Goal: Navigation & Orientation: Locate item on page

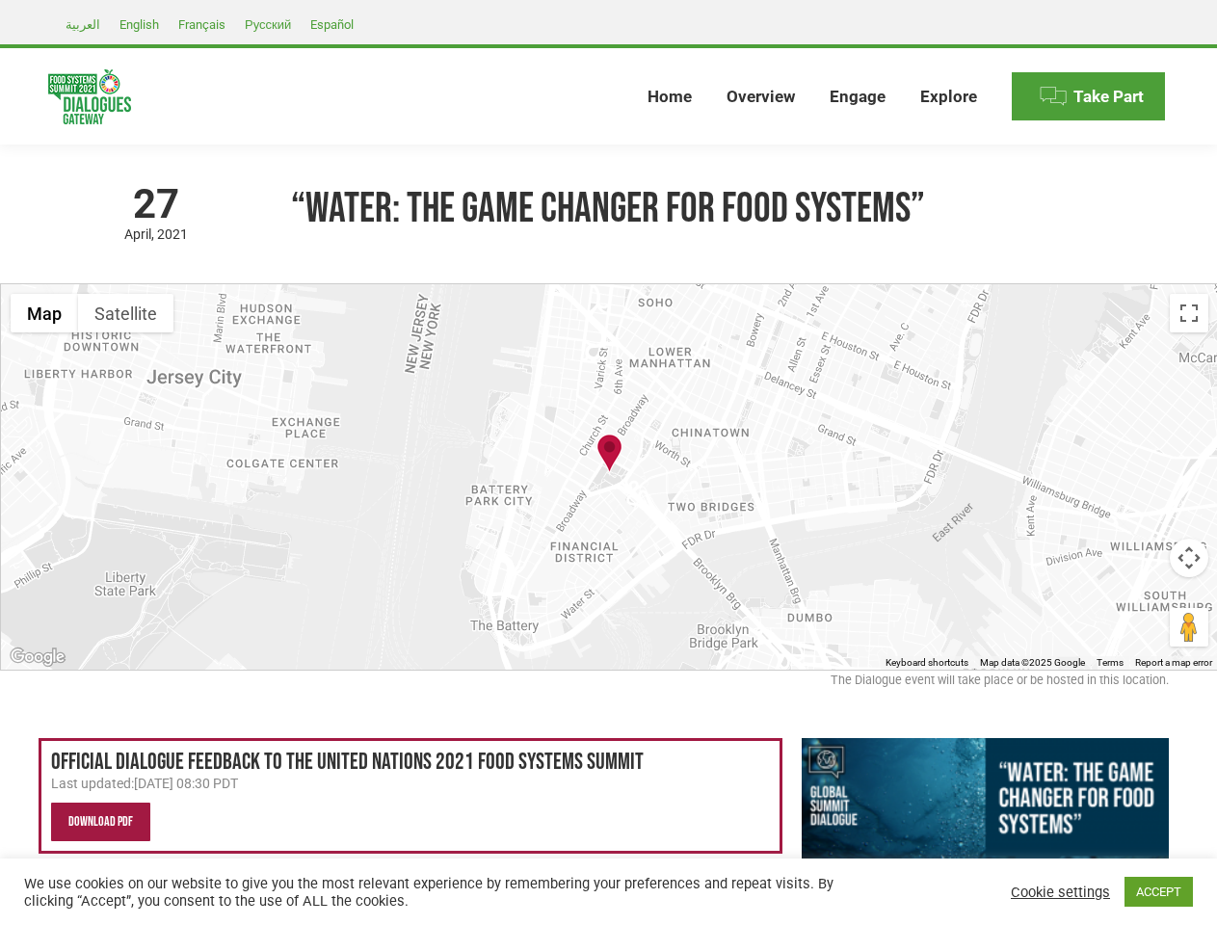
click at [608, 463] on img at bounding box center [609, 455] width 26 height 43
click at [609, 477] on div at bounding box center [609, 476] width 1217 height 385
click at [609, 455] on img at bounding box center [609, 455] width 26 height 43
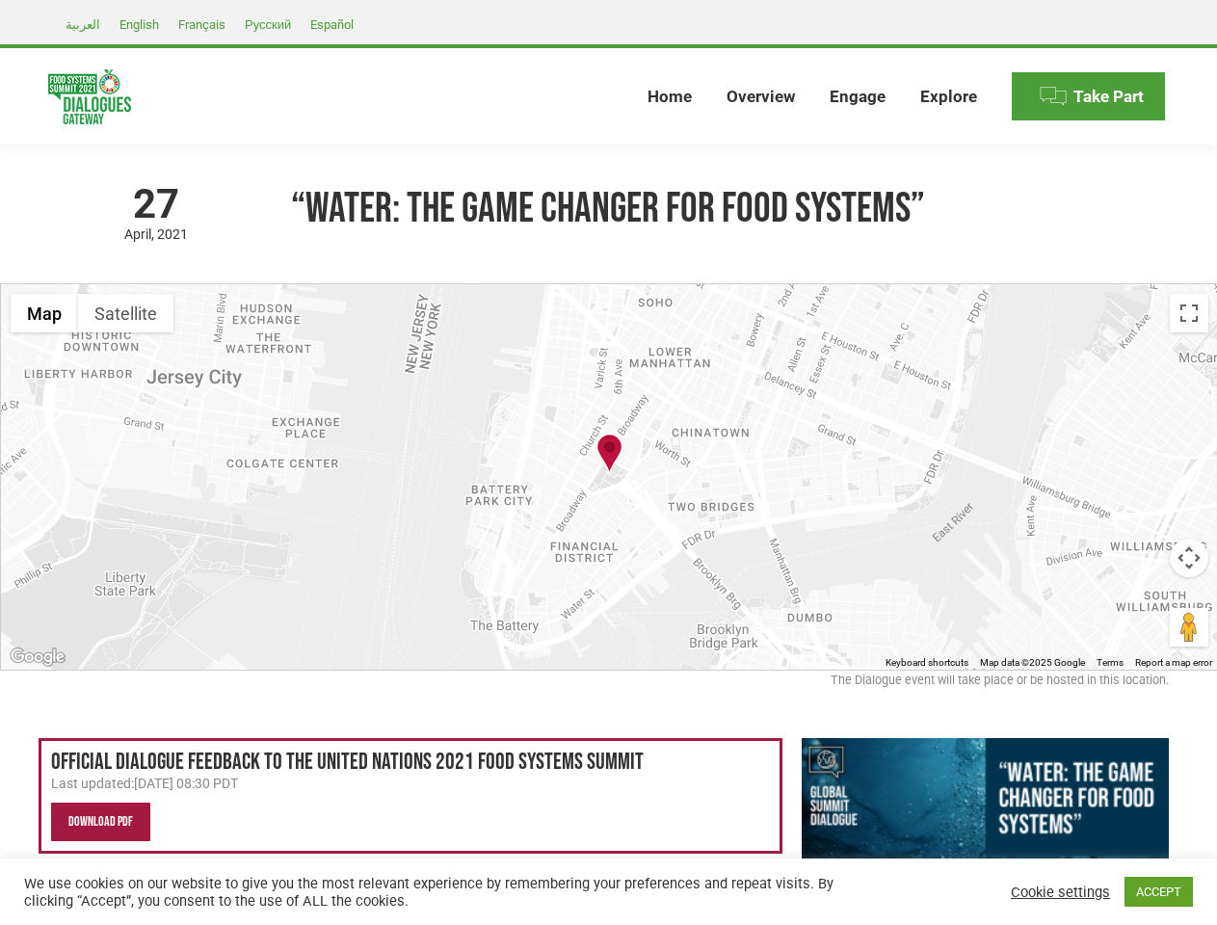
click at [44, 313] on button "Map" at bounding box center [44, 313] width 67 height 39
click at [125, 313] on button "Satellite" at bounding box center [125, 313] width 95 height 39
click at [125, 313] on button "Satellite" at bounding box center [127, 313] width 98 height 39
